Goal: Transaction & Acquisition: Subscribe to service/newsletter

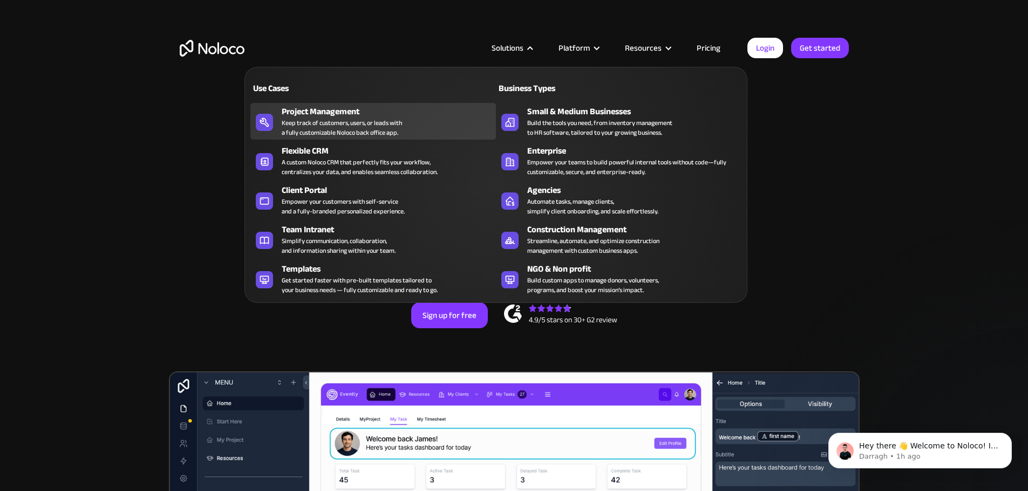
drag, startPoint x: 346, startPoint y: 124, endPoint x: 353, endPoint y: 118, distance: 9.6
click at [346, 124] on div "Keep track of customers, users, or leads with a fully customizable Noloco back …" at bounding box center [342, 127] width 120 height 19
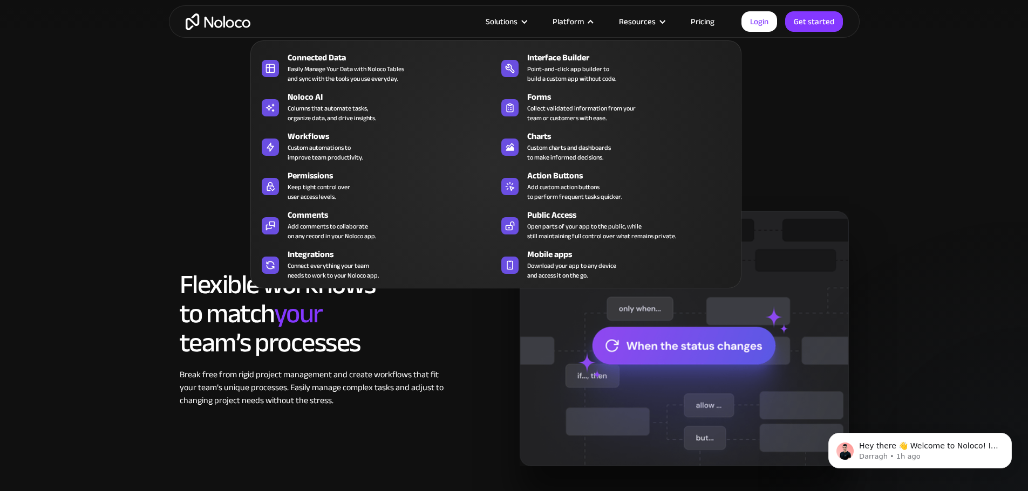
scroll to position [647, 0]
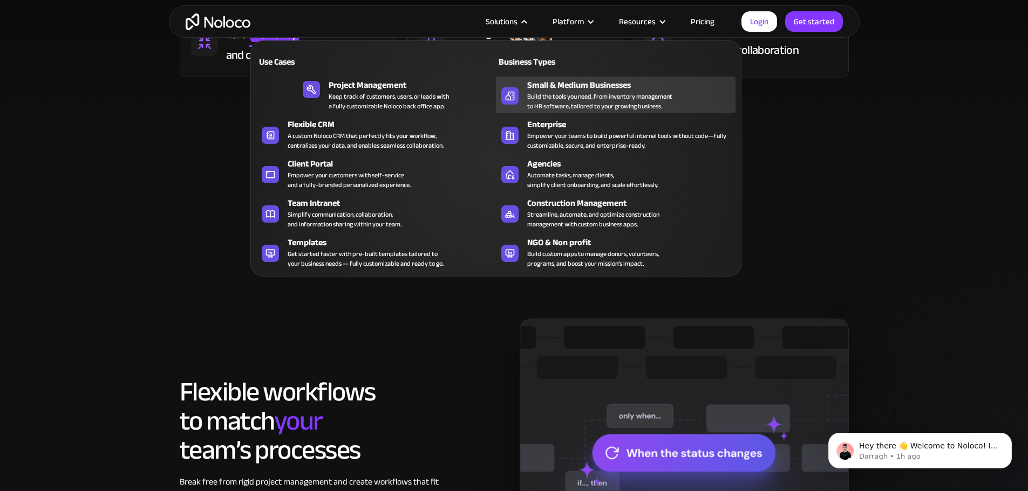
click at [588, 105] on div "Build the tools you need, from inventory management to HR software, tailored to…" at bounding box center [599, 101] width 145 height 19
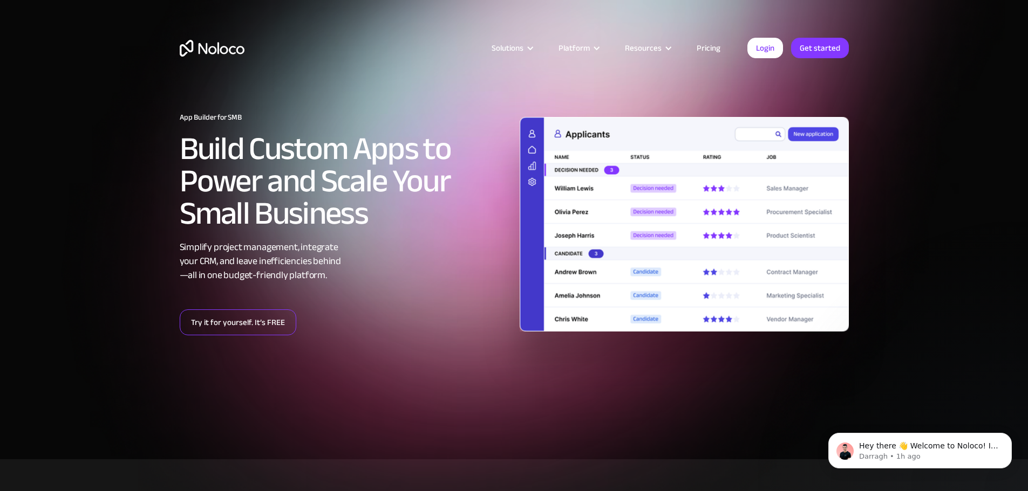
click at [252, 327] on link "Try it for yourself. It’s FREE" at bounding box center [238, 323] width 117 height 26
click at [704, 51] on link "Pricing" at bounding box center [708, 48] width 51 height 14
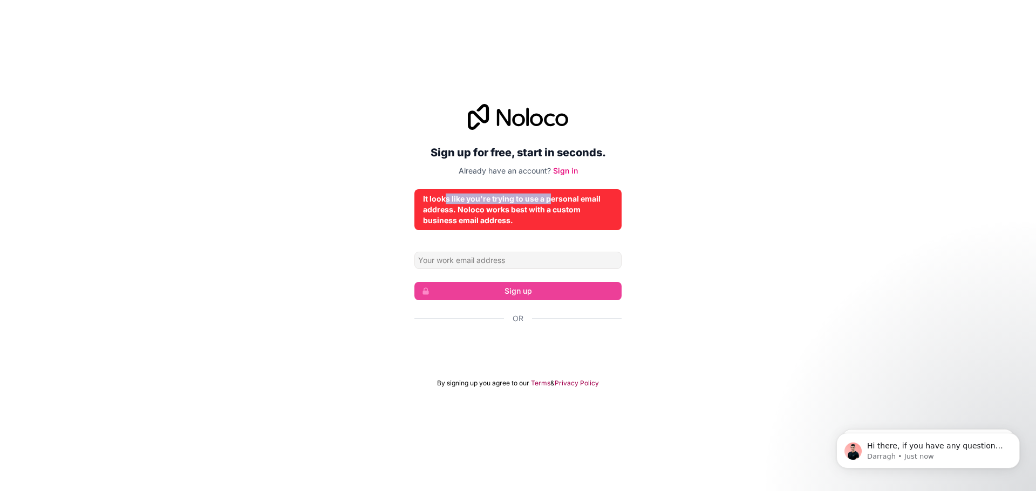
drag, startPoint x: 446, startPoint y: 200, endPoint x: 551, endPoint y: 201, distance: 105.2
click at [551, 201] on div "It looks like you're trying to use a personal email address. Noloco works best …" at bounding box center [518, 210] width 190 height 32
click at [483, 209] on div "It looks like you're trying to use a personal email address. Noloco works best …" at bounding box center [518, 210] width 190 height 32
drag, startPoint x: 456, startPoint y: 203, endPoint x: 520, endPoint y: 213, distance: 64.9
click at [523, 212] on div "It looks like you're trying to use a personal email address. Noloco works best …" at bounding box center [518, 210] width 190 height 32
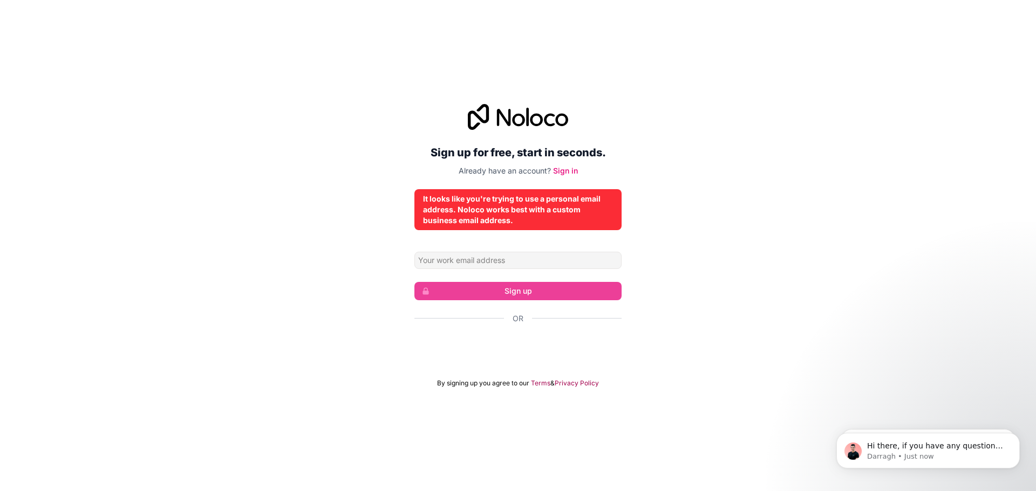
click at [516, 227] on div "It looks like you're trying to use a personal email address. Noloco works best …" at bounding box center [517, 209] width 207 height 41
click at [467, 263] on input "Email address" at bounding box center [517, 260] width 207 height 17
type input "robinsonramos96@gmail.com"
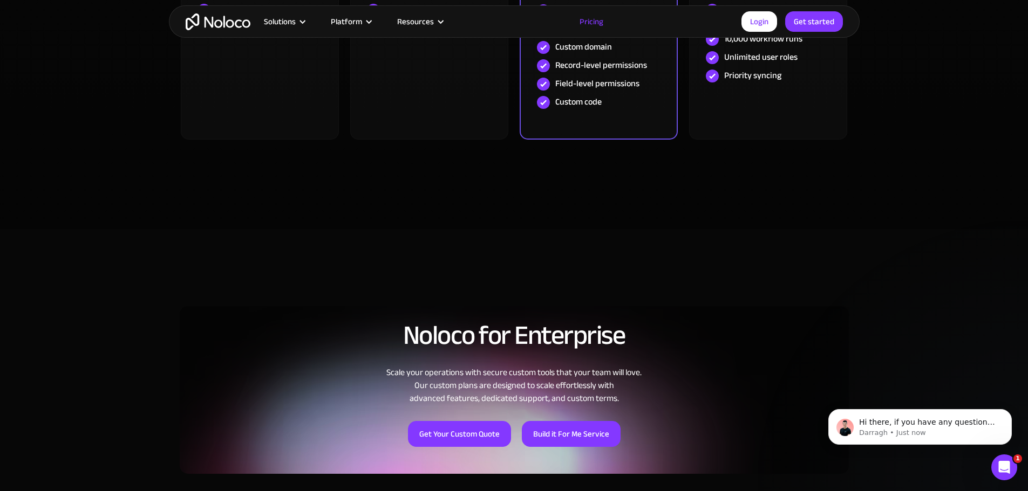
scroll to position [593, 0]
